Goal: Transaction & Acquisition: Purchase product/service

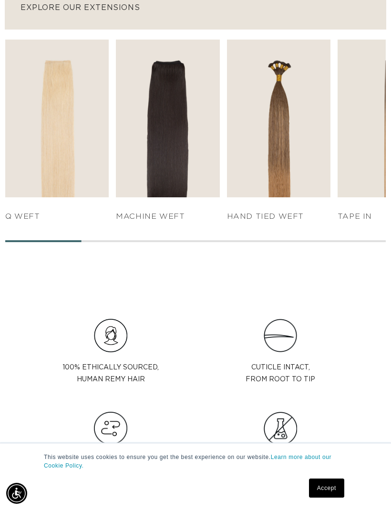
scroll to position [0, 681]
click at [295, 180] on link "SHOP NOW" at bounding box center [278, 179] width 97 height 18
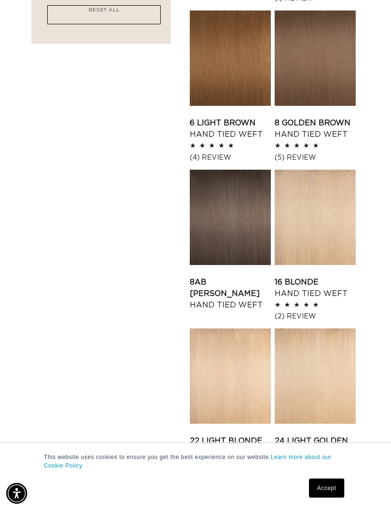
scroll to position [0, 340]
click at [325, 498] on link "Accept" at bounding box center [326, 488] width 35 height 19
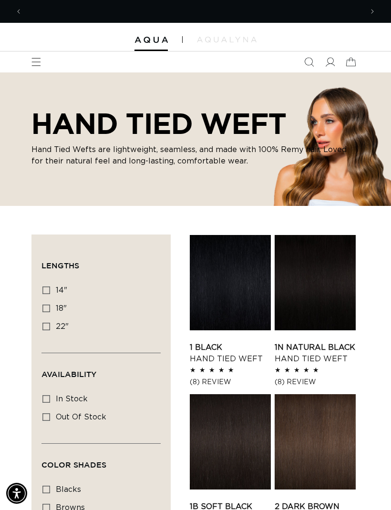
scroll to position [0, 0]
click at [35, 64] on icon "Menu" at bounding box center [36, 62] width 10 height 10
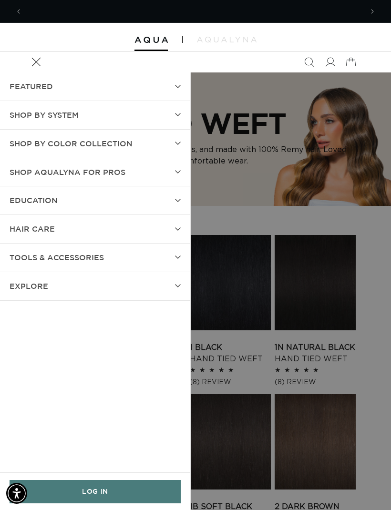
scroll to position [0, 340]
click at [176, 200] on icon at bounding box center [178, 201] width 6 height 4
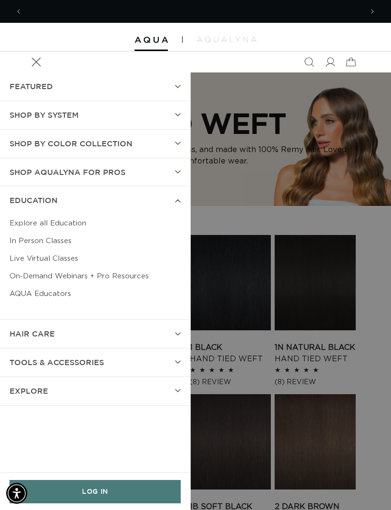
scroll to position [0, 681]
click at [176, 173] on summary "Shop AquaLyna for Pros" at bounding box center [95, 172] width 190 height 28
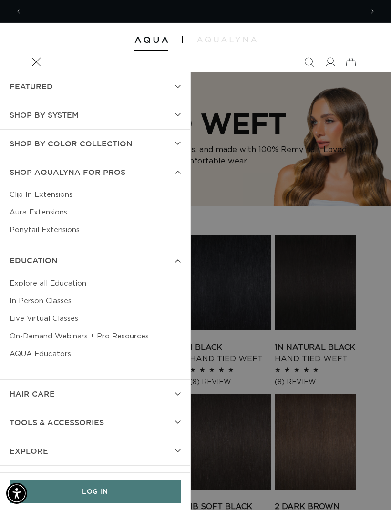
scroll to position [0, 0]
click at [176, 143] on icon at bounding box center [178, 144] width 6 height 4
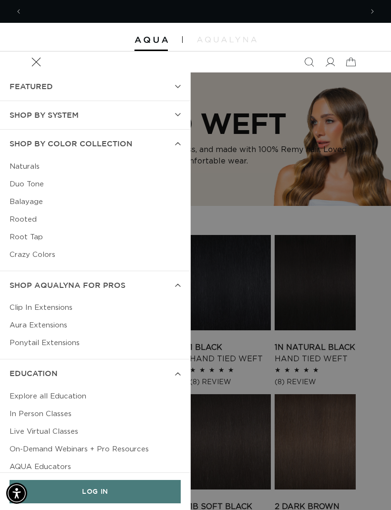
scroll to position [0, 340]
click at [176, 115] on icon at bounding box center [178, 115] width 6 height 4
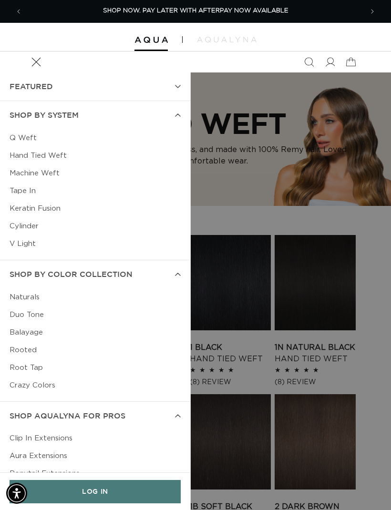
click at [182, 93] on summary "FEATURED" at bounding box center [95, 86] width 190 height 28
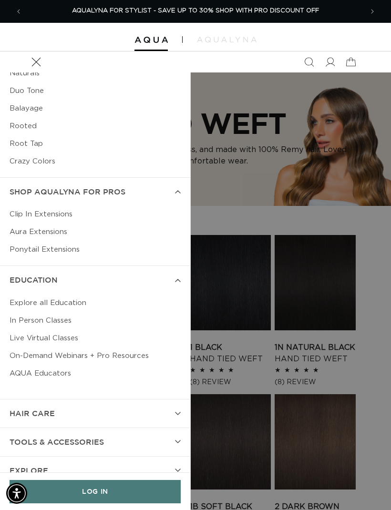
scroll to position [254, 0]
click at [180, 403] on summary "hAIR CARE" at bounding box center [95, 414] width 190 height 28
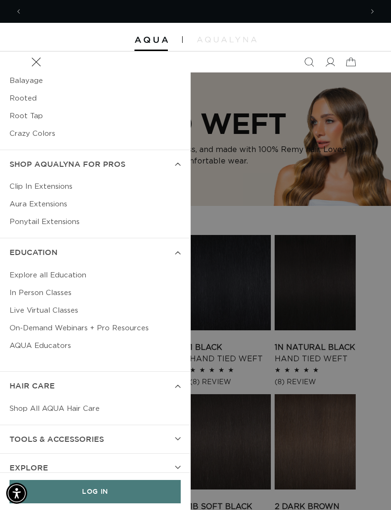
scroll to position [0, 0]
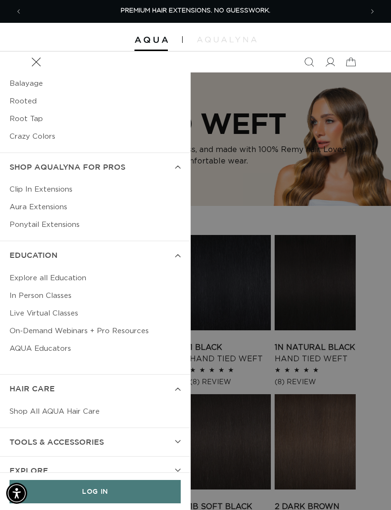
click at [177, 460] on summary "EXPLORE" at bounding box center [95, 471] width 190 height 28
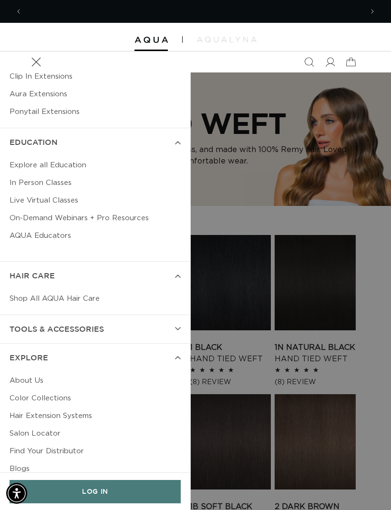
scroll to position [0, 681]
click at [47, 72] on summary "Menu" at bounding box center [36, 61] width 21 height 21
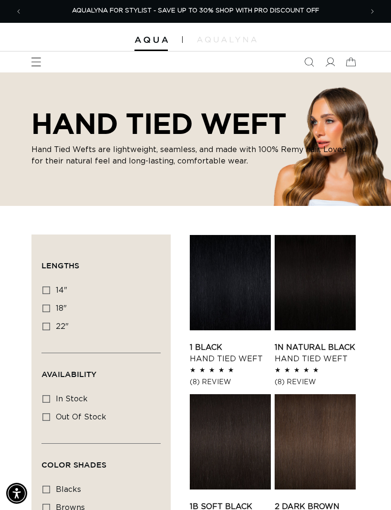
scroll to position [0, 0]
click at [332, 70] on span at bounding box center [329, 61] width 21 height 21
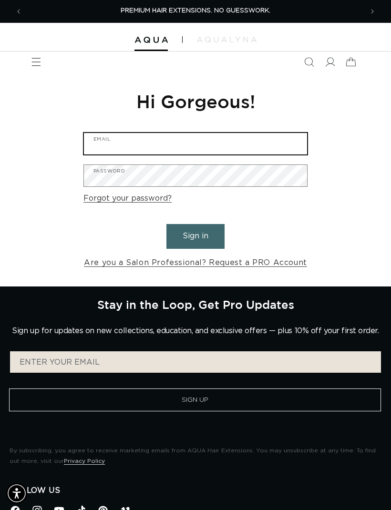
click at [265, 138] on input "Email" at bounding box center [195, 143] width 223 height 21
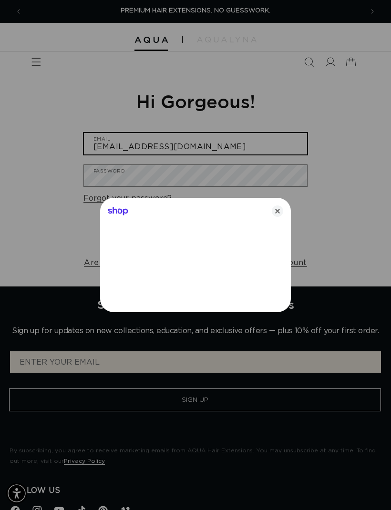
type input "[EMAIL_ADDRESS][DOMAIN_NAME]"
click at [225, 170] on div at bounding box center [195, 255] width 391 height 510
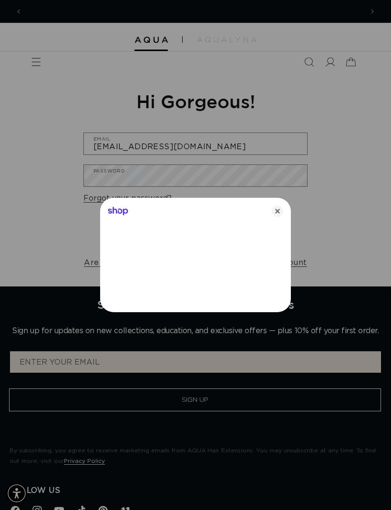
scroll to position [0, 340]
click at [274, 216] on icon "Close" at bounding box center [277, 211] width 11 height 11
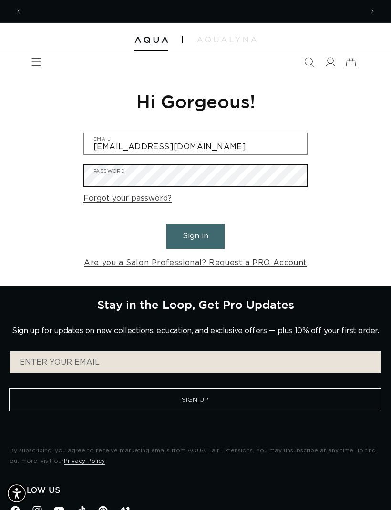
scroll to position [0, 0]
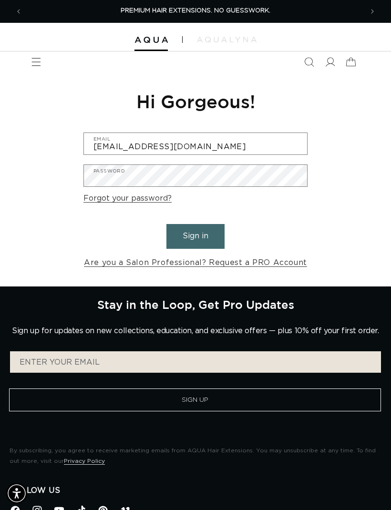
click at [206, 243] on button "Sign in" at bounding box center [195, 236] width 58 height 24
click at [216, 238] on button "Sign in" at bounding box center [195, 236] width 58 height 24
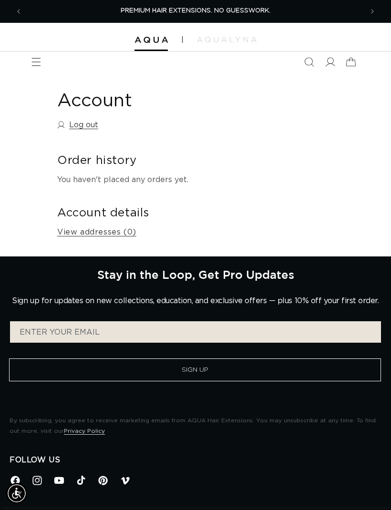
click at [36, 62] on icon "Menu" at bounding box center [36, 62] width 9 height 8
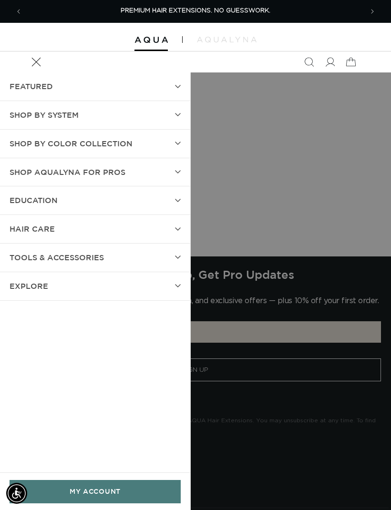
click at [21, 62] on header "FEATURED Last Chance SHOP BY SYSTEM Q Weft Hand Tied Weft Machine Weft Tape In …" at bounding box center [195, 61] width 391 height 21
click at [163, 110] on summary "SHOP BY SYSTEM" at bounding box center [95, 115] width 190 height 28
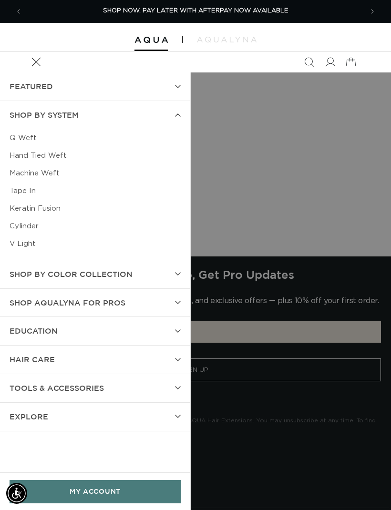
click at [64, 162] on link "Hand Tied Weft" at bounding box center [95, 156] width 171 height 18
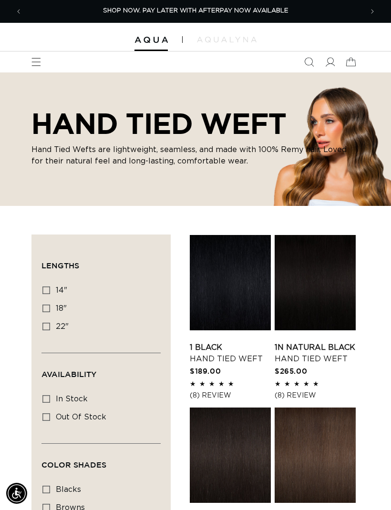
click at [37, 61] on icon "Menu" at bounding box center [36, 62] width 10 height 10
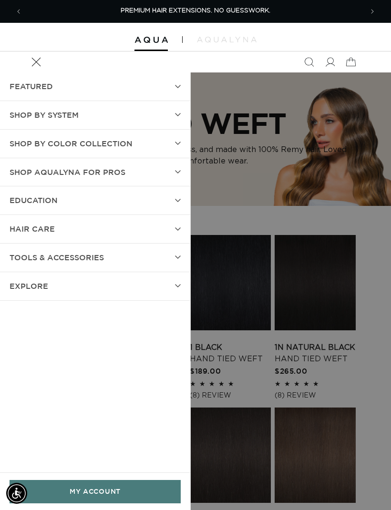
click at [33, 194] on span "EDUCATION" at bounding box center [34, 201] width 48 height 14
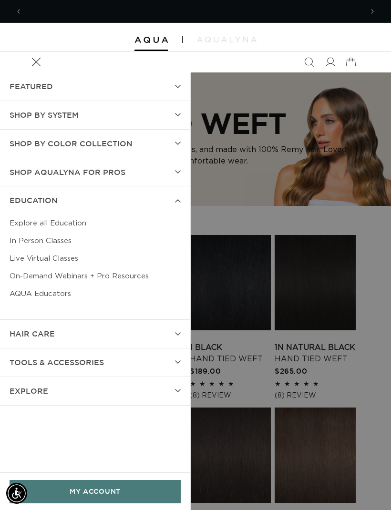
scroll to position [0, 340]
click at [72, 215] on link "Explore all Education" at bounding box center [95, 224] width 171 height 18
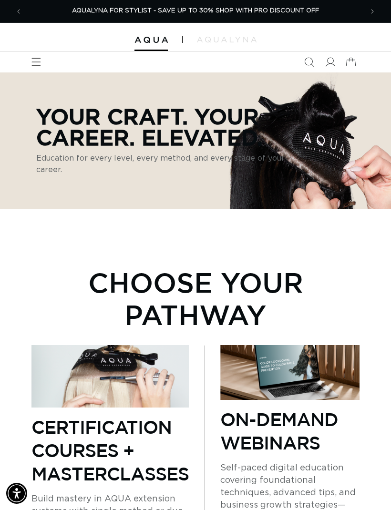
click at [42, 64] on span "Menu" at bounding box center [36, 61] width 21 height 21
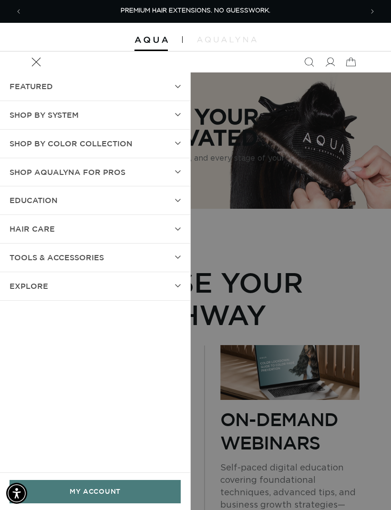
click at [162, 39] on img at bounding box center [150, 40] width 33 height 7
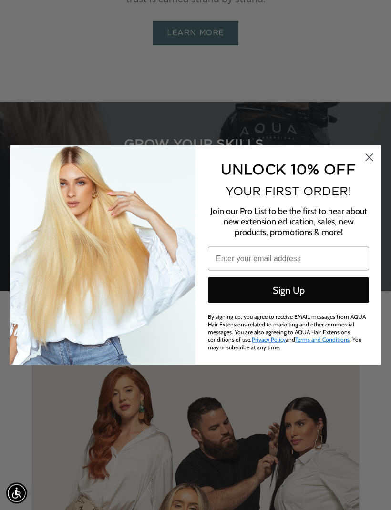
scroll to position [2011, 0]
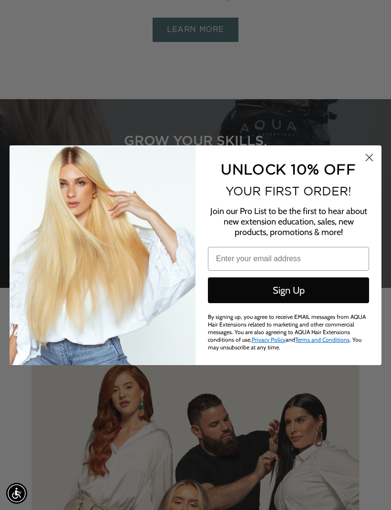
click at [373, 165] on circle "Close dialog" at bounding box center [369, 157] width 16 height 16
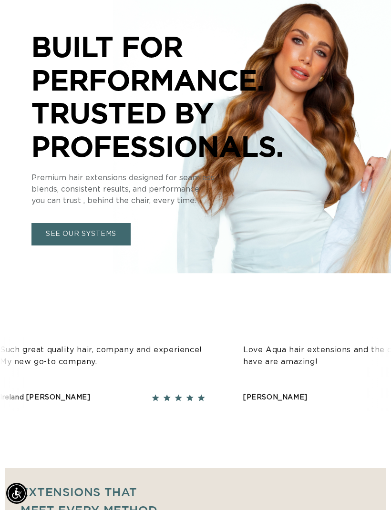
scroll to position [74, 0]
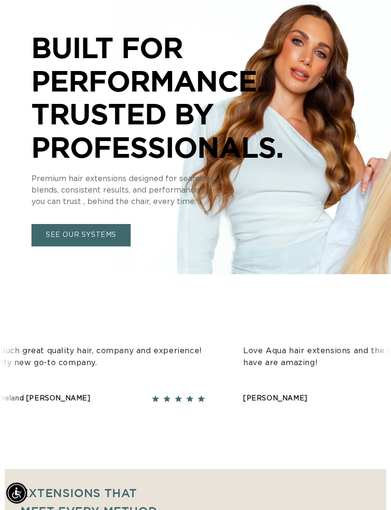
click at [111, 226] on link "SEE OUR SYSTEMS" at bounding box center [80, 236] width 99 height 22
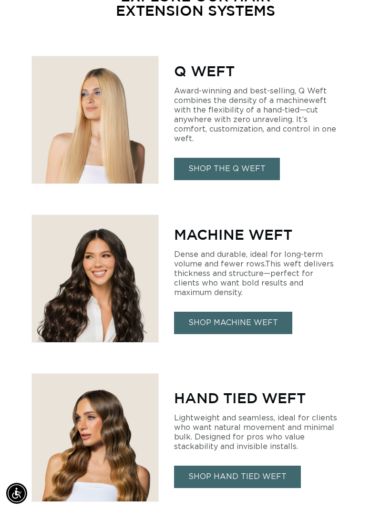
scroll to position [0, 340]
click at [263, 169] on link "SHOP THE Q WEFT" at bounding box center [227, 169] width 106 height 22
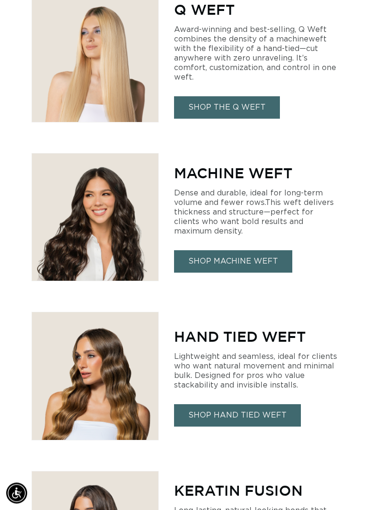
scroll to position [619, 0]
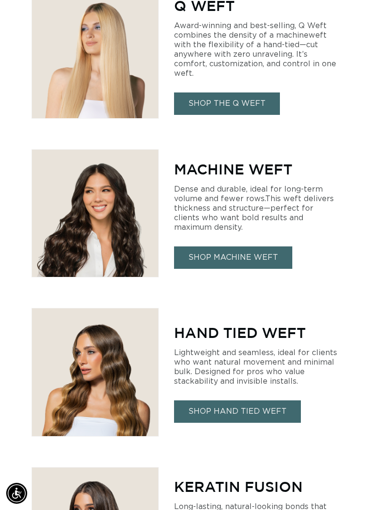
click at [253, 405] on link "SHOP HAND TIED WEFT" at bounding box center [237, 412] width 127 height 22
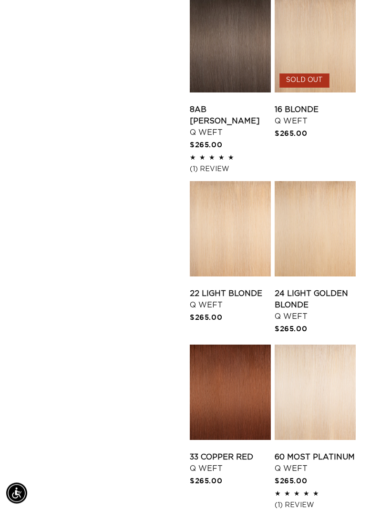
scroll to position [912, 0]
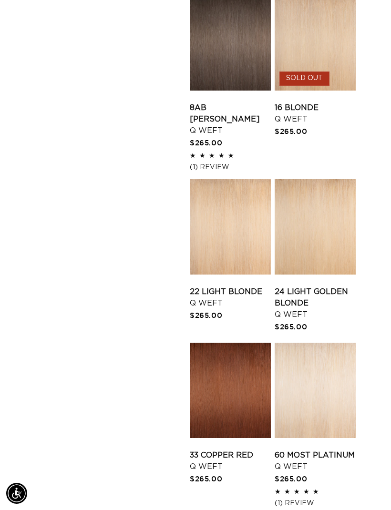
click at [338, 286] on link "24 Light Golden Blonde Q Weft" at bounding box center [315, 303] width 81 height 34
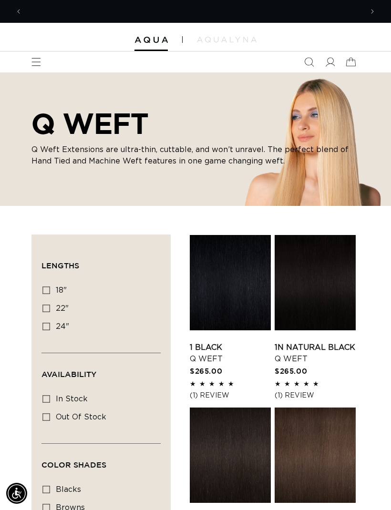
scroll to position [0, 681]
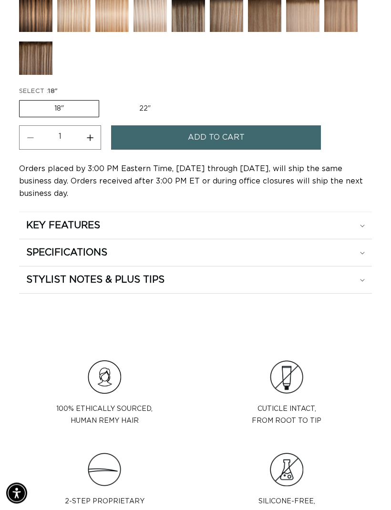
scroll to position [847, 0]
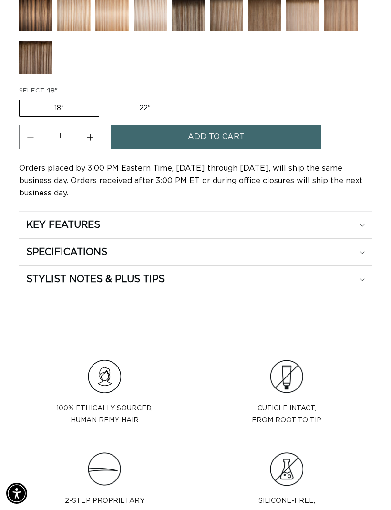
click at [359, 227] on div "KEY FEATURES" at bounding box center [195, 225] width 339 height 12
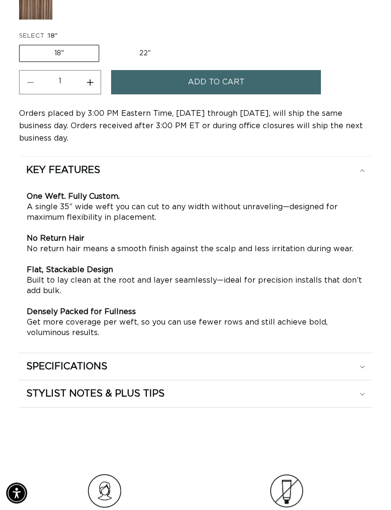
scroll to position [905, 0]
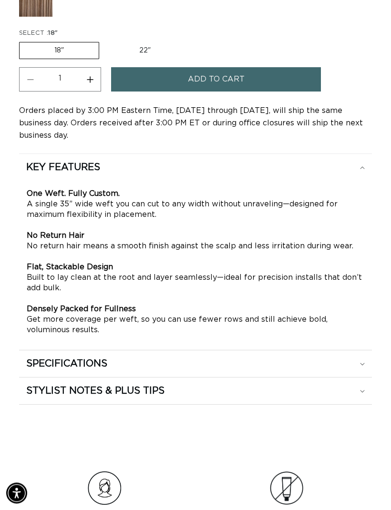
click at [335, 174] on div "SPECIFICATIONS" at bounding box center [195, 168] width 339 height 12
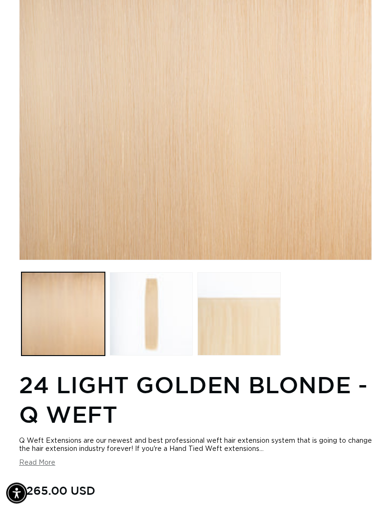
scroll to position [197, 0]
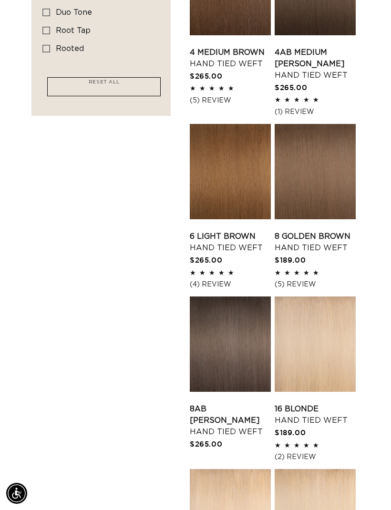
scroll to position [642, 0]
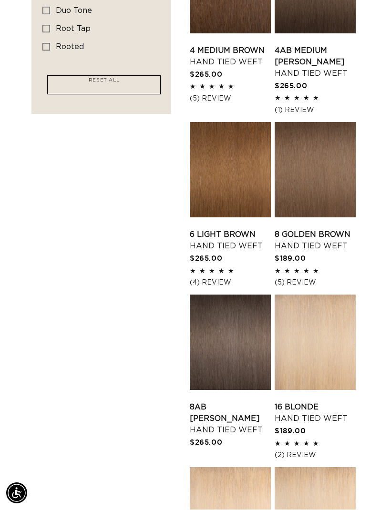
click at [342, 402] on link "16 Blonde Hand Tied Weft" at bounding box center [315, 413] width 81 height 23
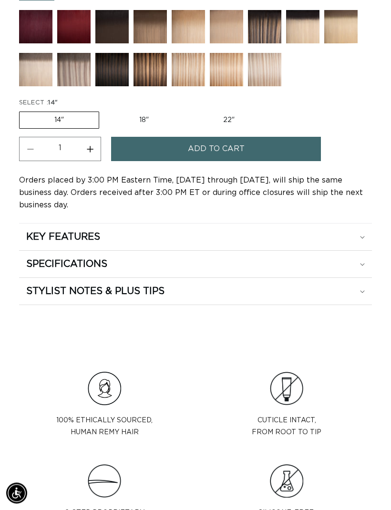
scroll to position [793, 0]
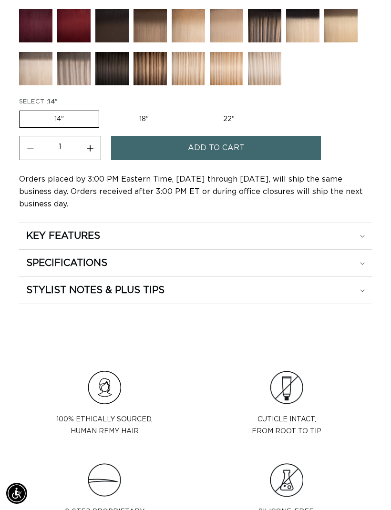
click at [355, 249] on summary "SPECIFICATIONS" at bounding box center [195, 236] width 353 height 27
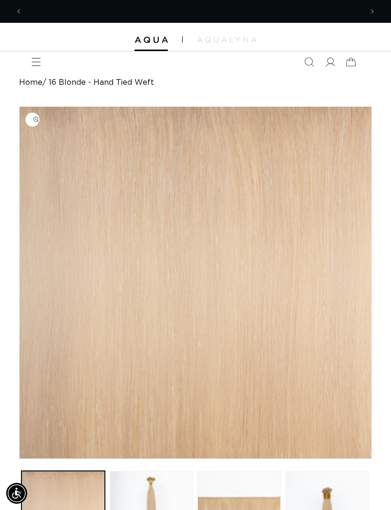
scroll to position [0, 0]
click at [199, 82] on div "Home 16 Blonde - Hand Tied Weft" at bounding box center [195, 82] width 353 height 9
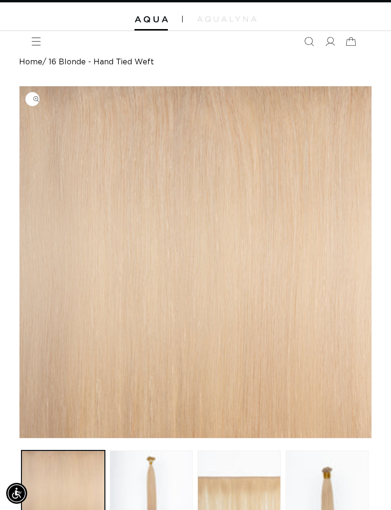
scroll to position [0, 340]
click at [42, 31] on span "Menu" at bounding box center [36, 41] width 21 height 21
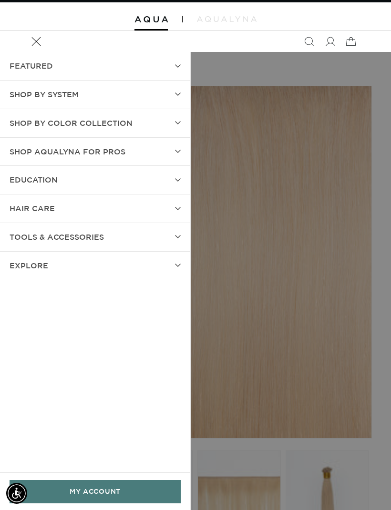
scroll to position [0, 0]
click at [169, 122] on summary "Shop by Color Collection" at bounding box center [95, 123] width 190 height 28
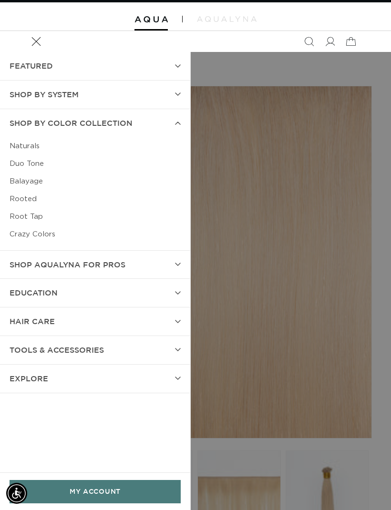
scroll to position [0, 681]
click at [39, 145] on link "Naturals" at bounding box center [95, 146] width 171 height 18
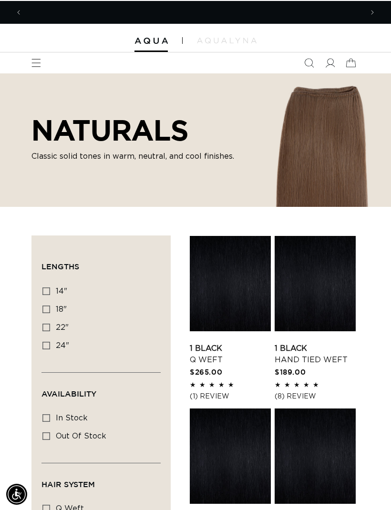
scroll to position [0, 681]
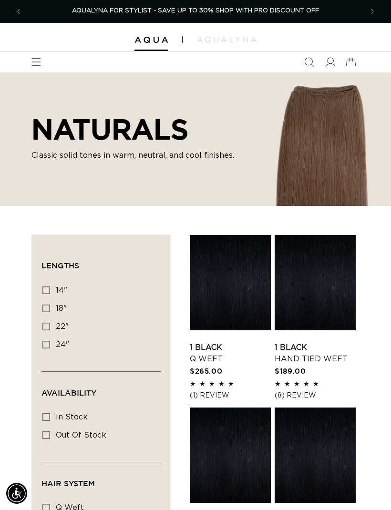
click at [44, 63] on span "Menu" at bounding box center [36, 61] width 21 height 21
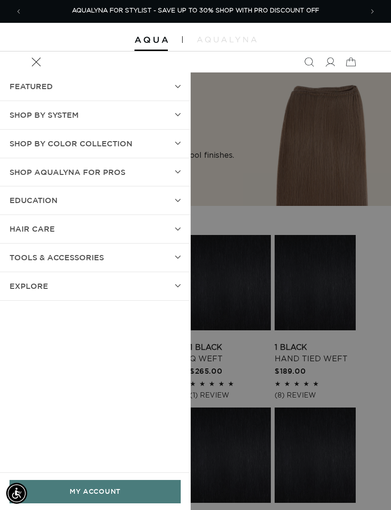
click at [180, 143] on icon at bounding box center [178, 144] width 6 height 4
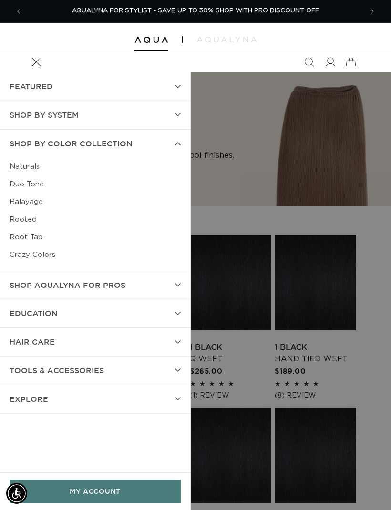
click at [46, 184] on link "Duo Tone" at bounding box center [95, 184] width 171 height 18
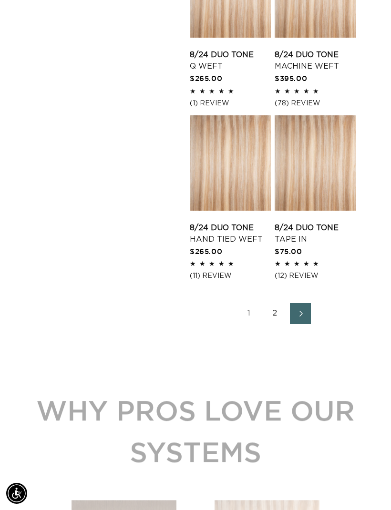
scroll to position [1311, 0]
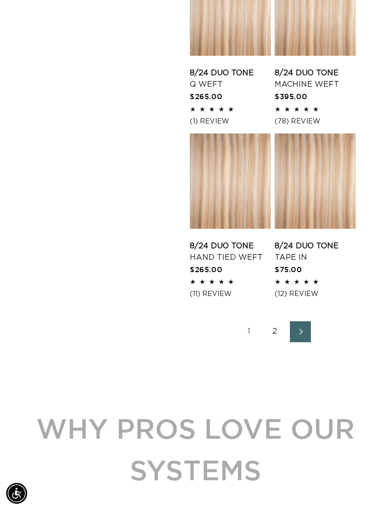
click at [282, 331] on link "2" at bounding box center [274, 331] width 21 height 21
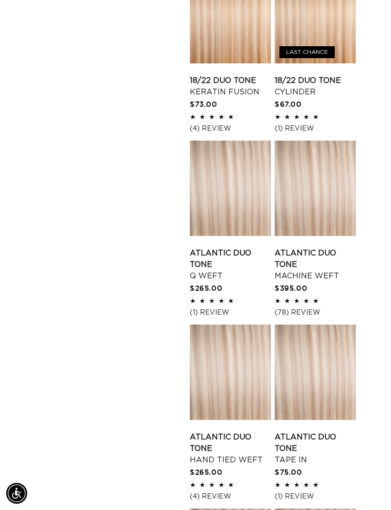
click at [237, 247] on link "Atlantic Duo Tone Q Weft" at bounding box center [230, 264] width 81 height 34
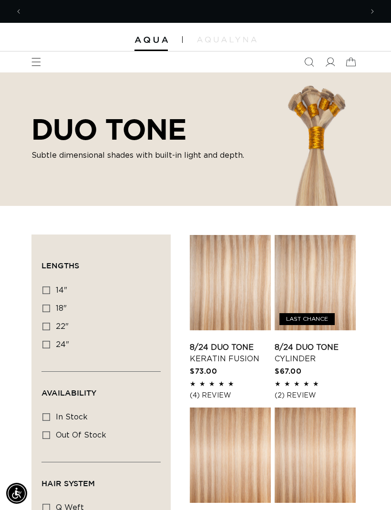
click at [34, 62] on icon "Menu" at bounding box center [36, 62] width 10 height 10
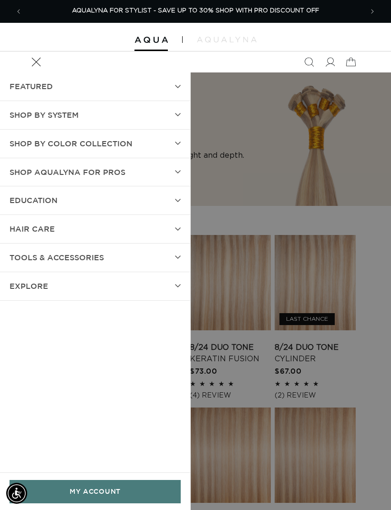
click at [174, 135] on summary "Shop by Color Collection" at bounding box center [95, 144] width 190 height 28
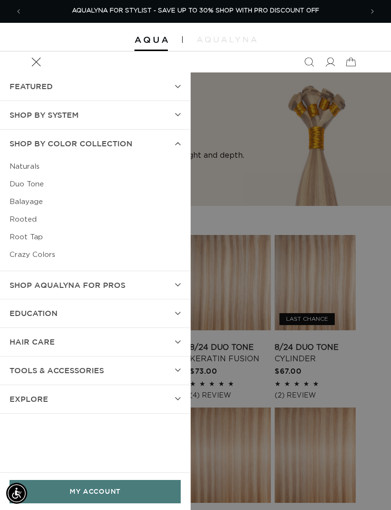
click at [46, 202] on link "Balayage" at bounding box center [95, 202] width 171 height 18
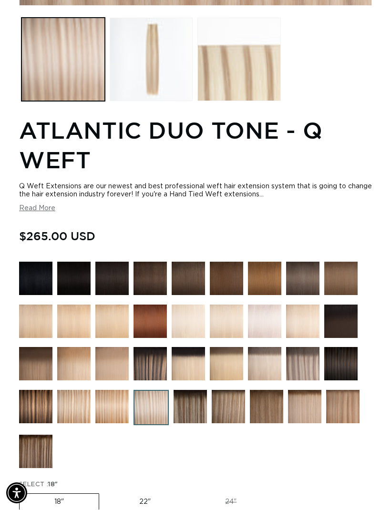
click at [41, 208] on button "Read More" at bounding box center [37, 209] width 36 height 8
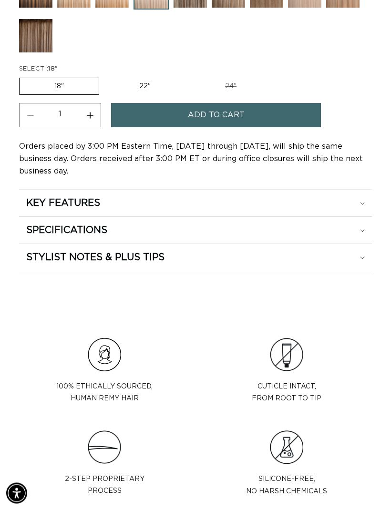
scroll to position [1057, 0]
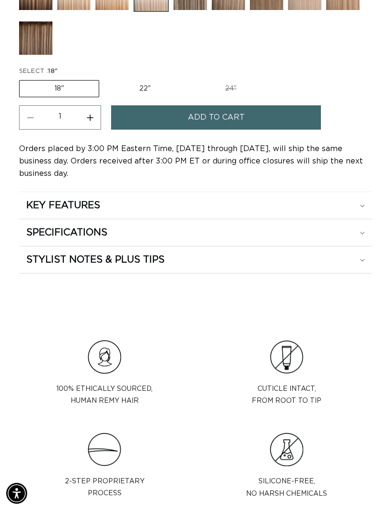
click at [370, 214] on summary "KEY FEATURES" at bounding box center [195, 205] width 353 height 27
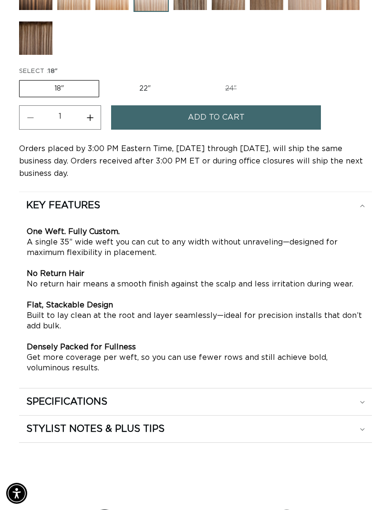
scroll to position [0, 0]
click at [359, 212] on div "STYLIST NOTES & PLUS TIPS" at bounding box center [195, 205] width 339 height 12
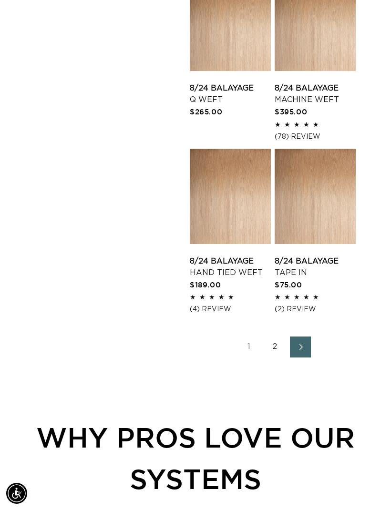
scroll to position [0, 681]
click at [310, 344] on link "Next page" at bounding box center [300, 347] width 21 height 21
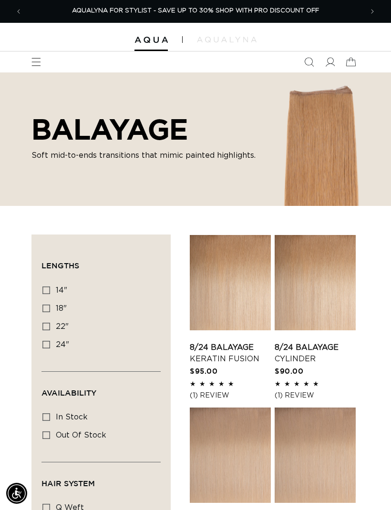
click at [41, 62] on icon "Menu" at bounding box center [36, 62] width 10 height 10
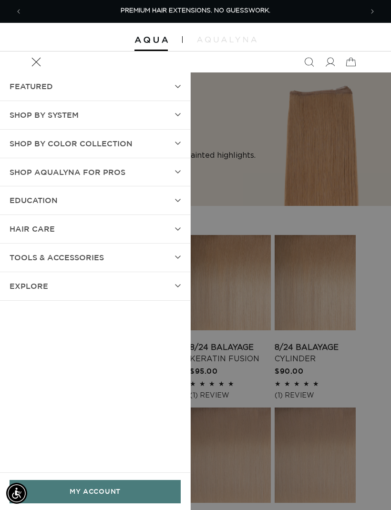
click at [178, 144] on summary "Shop by Color Collection" at bounding box center [95, 144] width 190 height 28
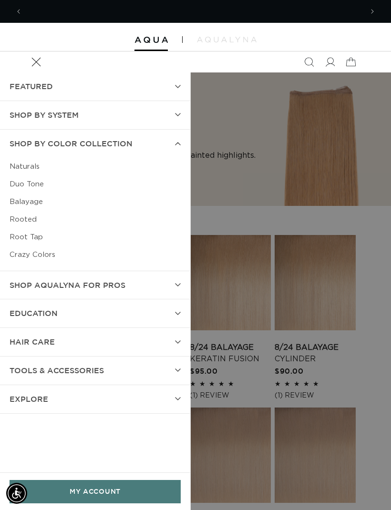
scroll to position [0, 340]
click at [49, 239] on link "Root Tap" at bounding box center [95, 237] width 171 height 18
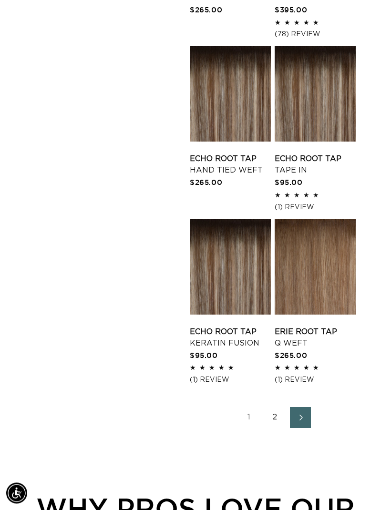
scroll to position [1199, 0]
click at [304, 408] on link "Next page" at bounding box center [300, 417] width 21 height 21
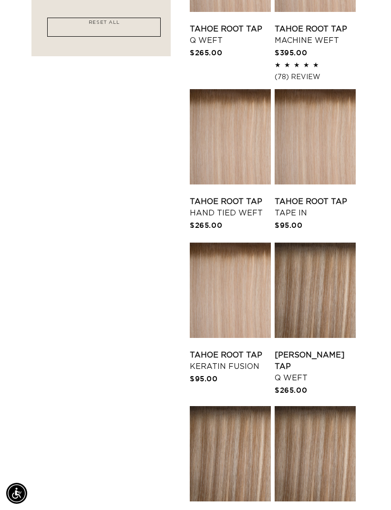
scroll to position [0, 681]
